Goal: Information Seeking & Learning: Learn about a topic

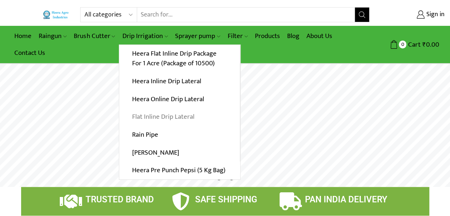
click at [193, 118] on link "Flat Inline Drip Lateral" at bounding box center [179, 117] width 121 height 18
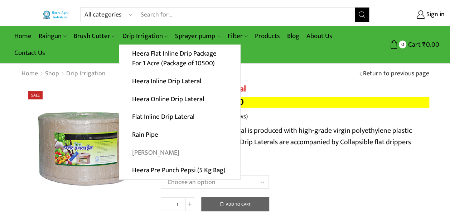
click at [161, 154] on link "[PERSON_NAME]" at bounding box center [179, 152] width 121 height 18
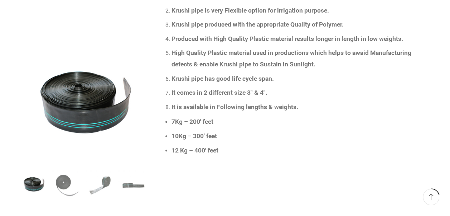
scroll to position [358, 0]
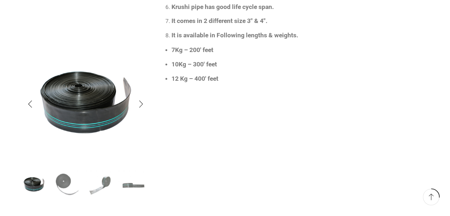
click at [66, 177] on img "2 / 4" at bounding box center [67, 184] width 30 height 30
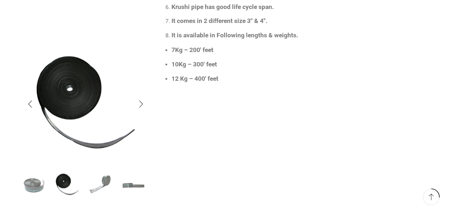
click at [107, 184] on img "3 / 4" at bounding box center [101, 184] width 30 height 30
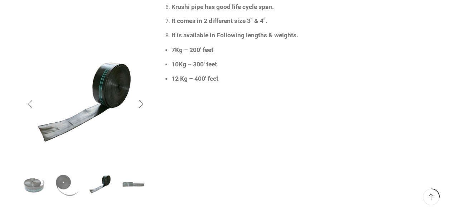
click at [128, 185] on img "4 / 4" at bounding box center [134, 184] width 30 height 30
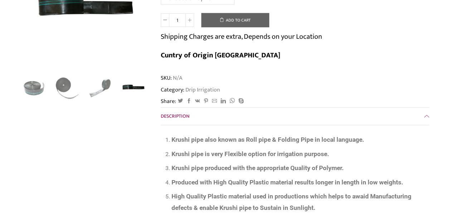
scroll to position [0, 0]
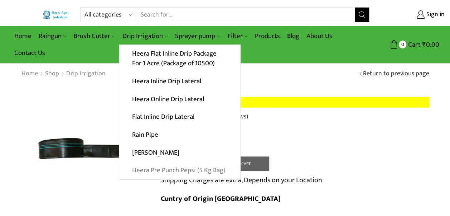
click at [168, 174] on link "Heera Pre Punch Pepsi (5 Kg Bag)" at bounding box center [179, 170] width 121 height 18
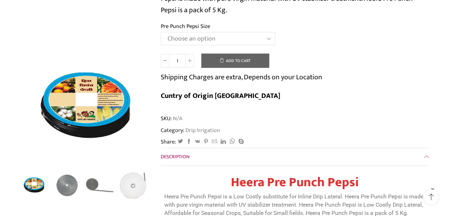
scroll to position [215, 0]
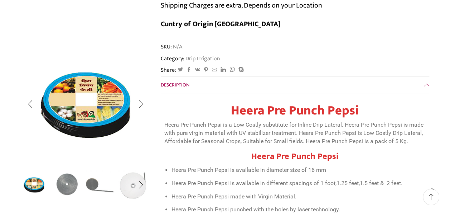
click at [67, 186] on img "2 / 5" at bounding box center [67, 184] width 30 height 30
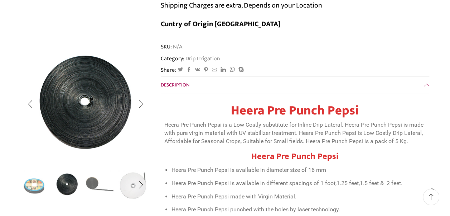
click at [91, 185] on img "3 / 5" at bounding box center [101, 184] width 30 height 30
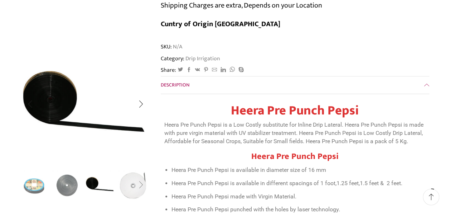
click at [133, 184] on div "Next slide" at bounding box center [141, 185] width 18 height 18
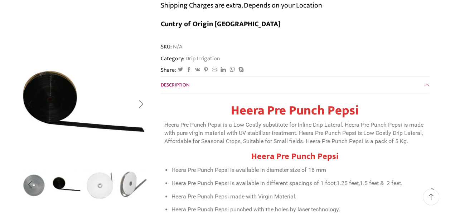
click at [144, 184] on img "5 / 5" at bounding box center [134, 184] width 30 height 30
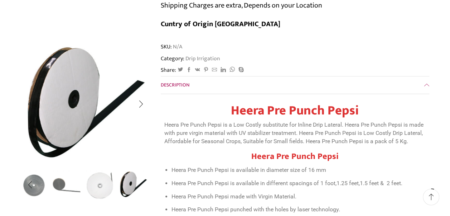
click at [144, 184] on img "5 / 5" at bounding box center [134, 184] width 30 height 30
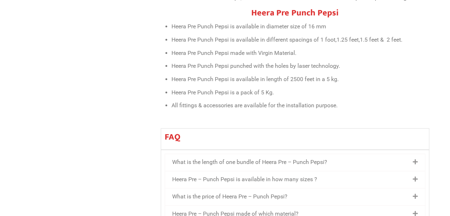
scroll to position [0, 0]
